Goal: Information Seeking & Learning: Learn about a topic

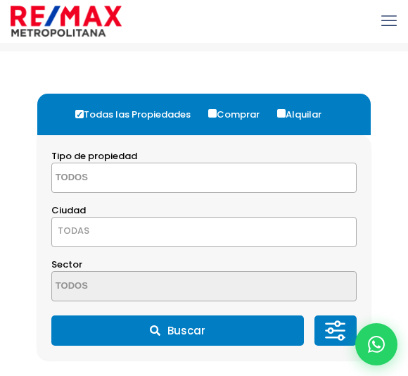
click at [295, 185] on span at bounding box center [203, 178] width 305 height 30
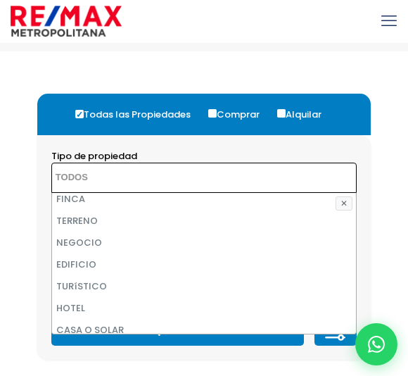
scroll to position [94, 0]
click at [315, 262] on li "EDIFICIO" at bounding box center [204, 263] width 304 height 22
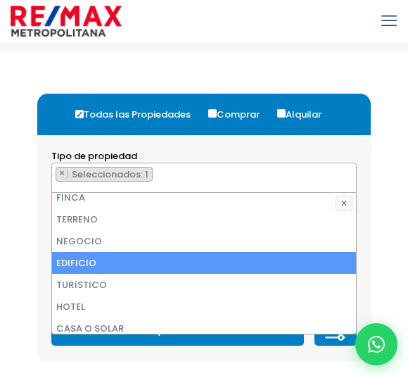
click at [355, 203] on li "FINCA" at bounding box center [204, 197] width 304 height 22
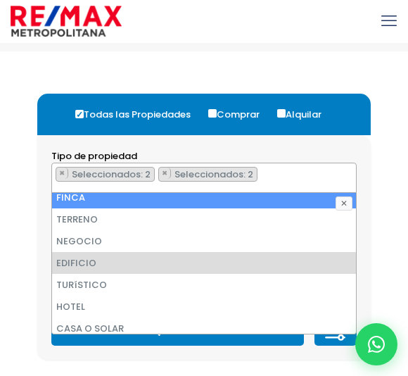
click at [355, 201] on li "FINCA" at bounding box center [204, 197] width 304 height 22
select select "building"
click at [352, 200] on button "✕" at bounding box center [344, 203] width 17 height 14
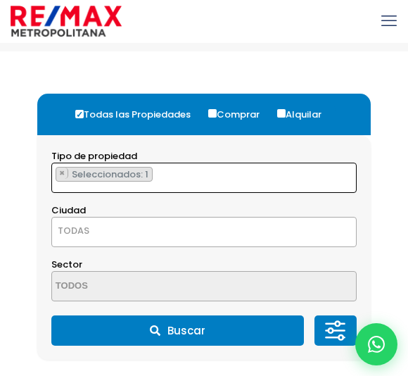
click at [143, 182] on ul "× Seleccionados: 1" at bounding box center [195, 178] width 286 height 30
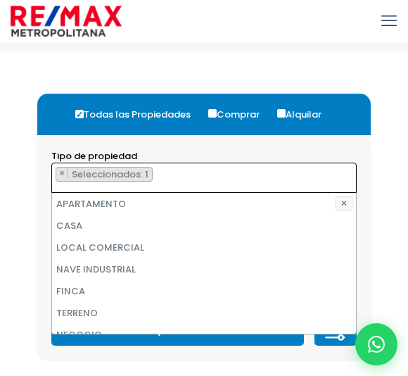
scroll to position [109, 0]
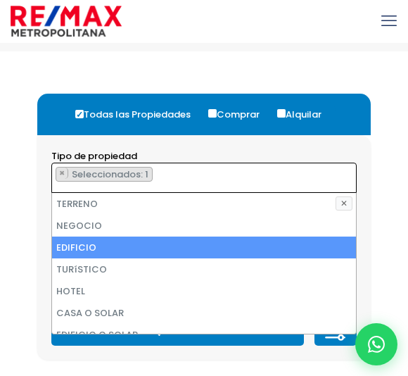
click at [344, 205] on button "✕" at bounding box center [344, 203] width 17 height 14
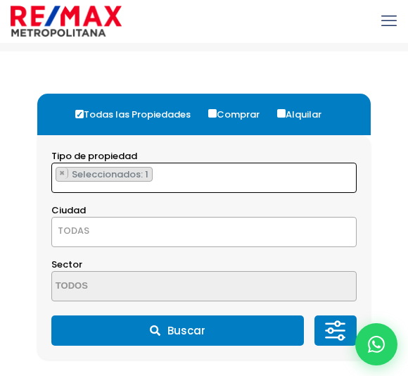
click at [294, 245] on span "TODAS" at bounding box center [203, 232] width 305 height 30
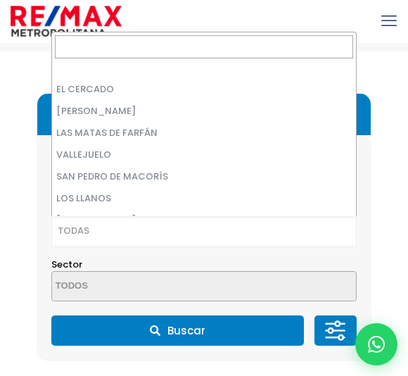
scroll to position [2395, 0]
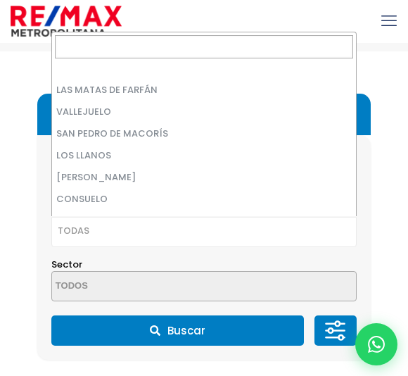
select select "110"
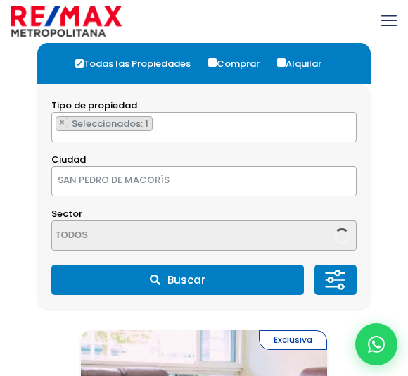
scroll to position [140, 0]
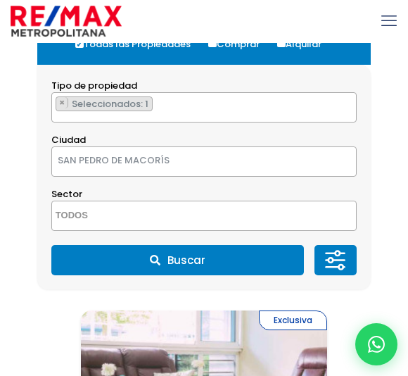
click at [333, 219] on span at bounding box center [203, 216] width 305 height 30
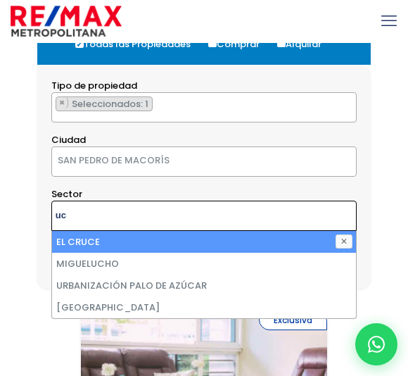
type textarea "u"
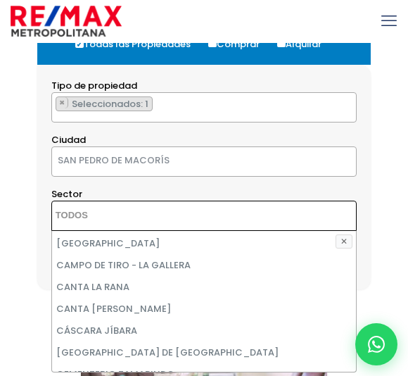
scroll to position [0, 0]
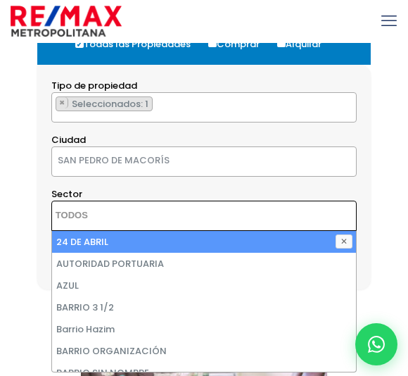
click at [170, 211] on textarea "Search" at bounding box center [112, 216] width 120 height 30
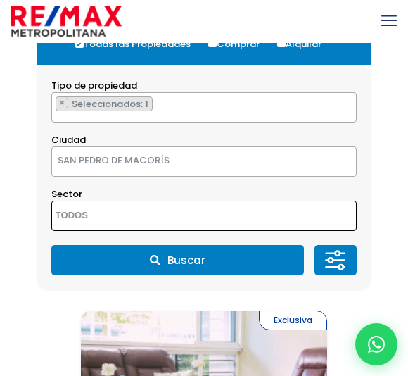
click at [106, 217] on textarea "Search" at bounding box center [112, 216] width 120 height 30
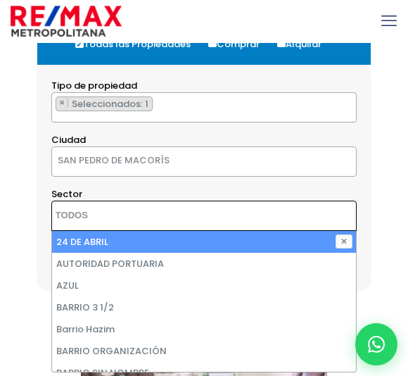
paste textarea "[GEOGRAPHIC_DATA][PERSON_NAME]"
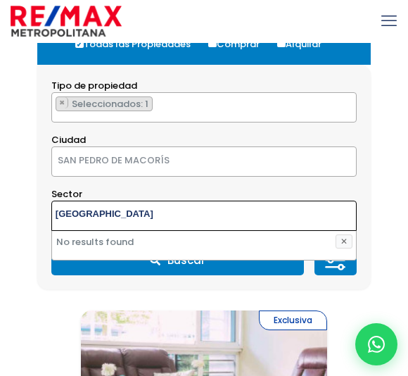
type textarea "Avenida"
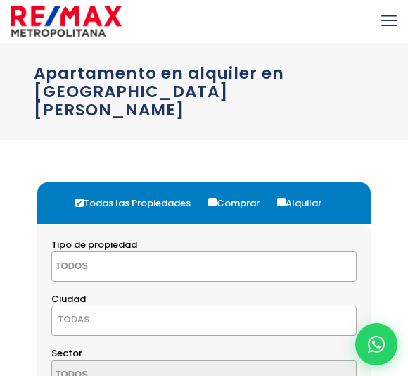
select select
